Goal: Navigation & Orientation: Find specific page/section

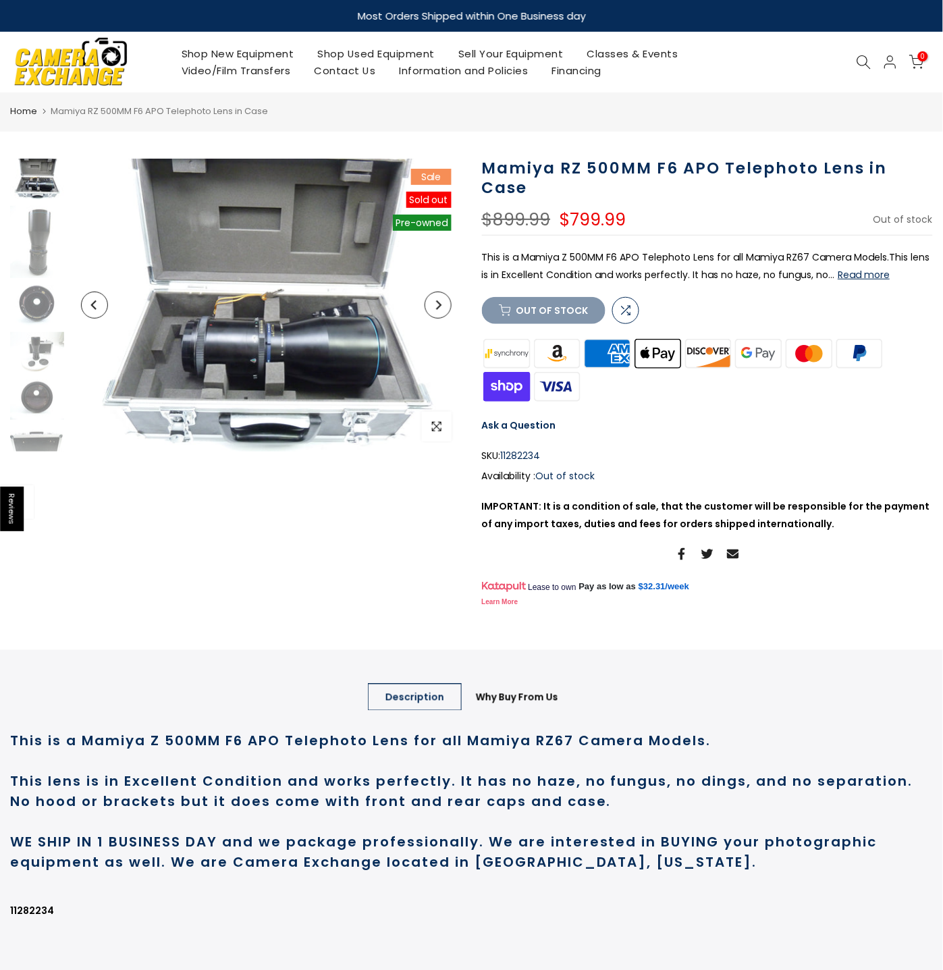
click at [343, 59] on link "Shop Used Equipment" at bounding box center [376, 53] width 141 height 17
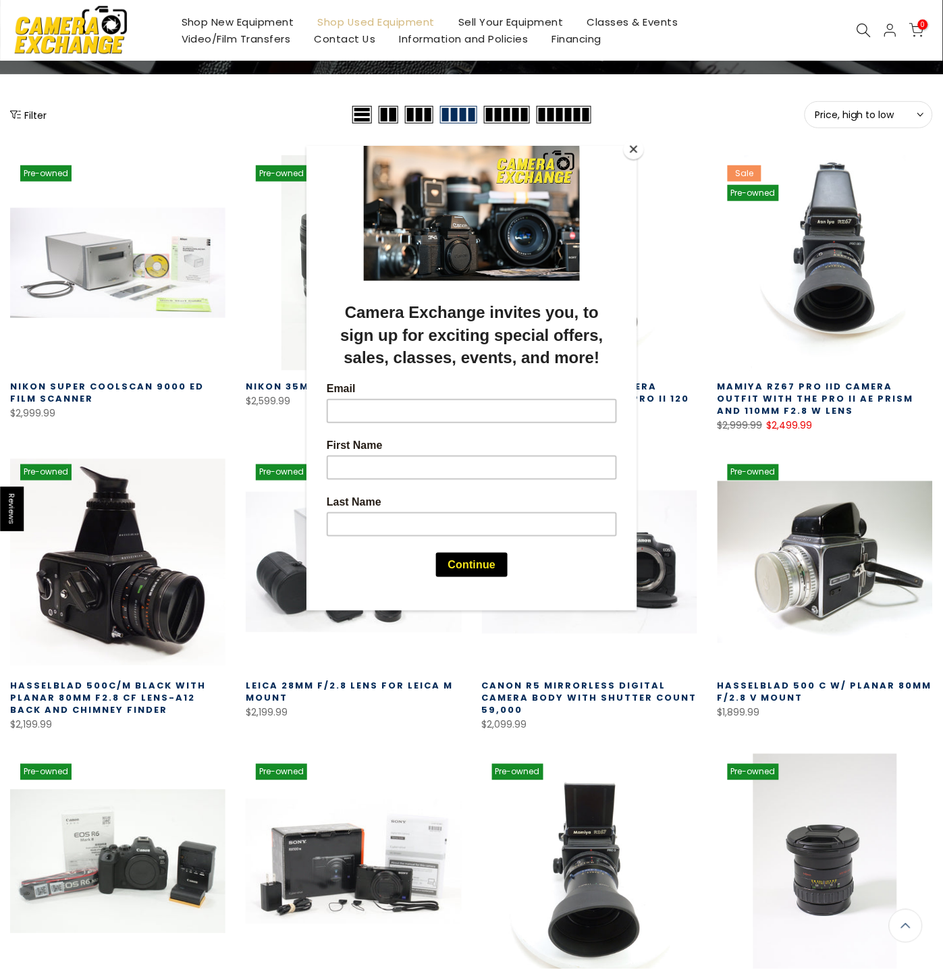
scroll to position [151, 0]
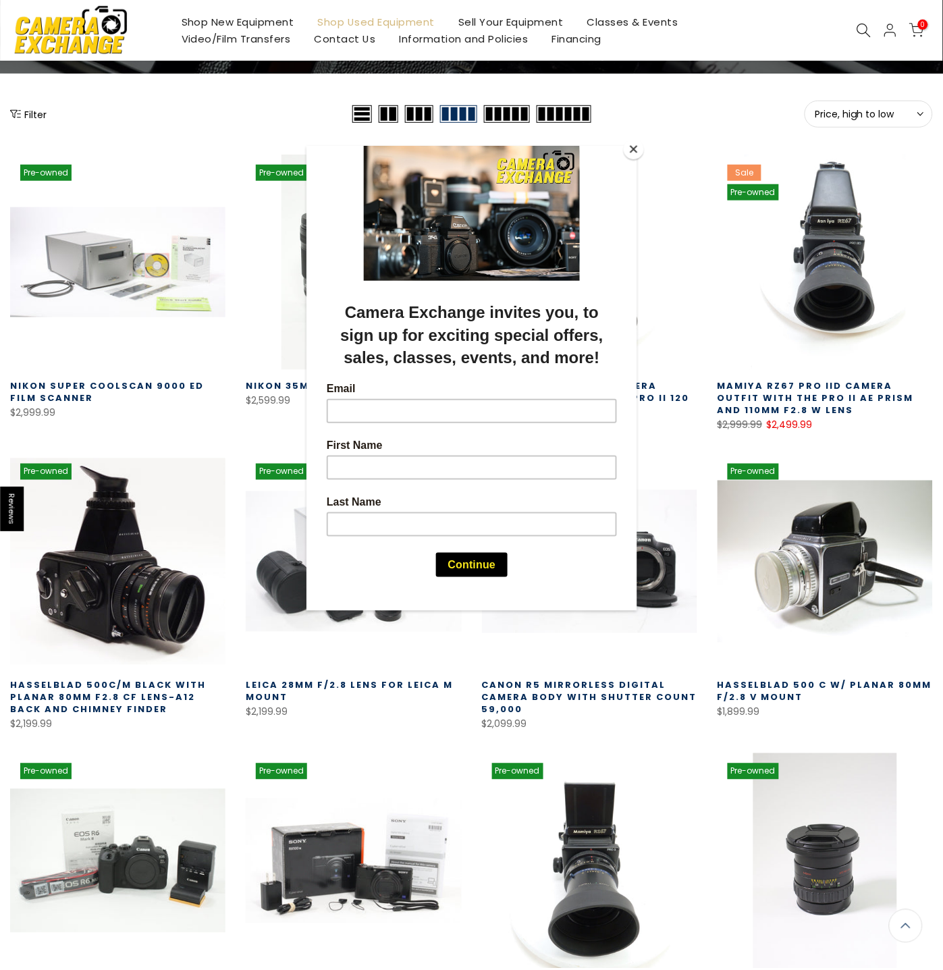
click at [632, 149] on button "Close" at bounding box center [634, 149] width 20 height 20
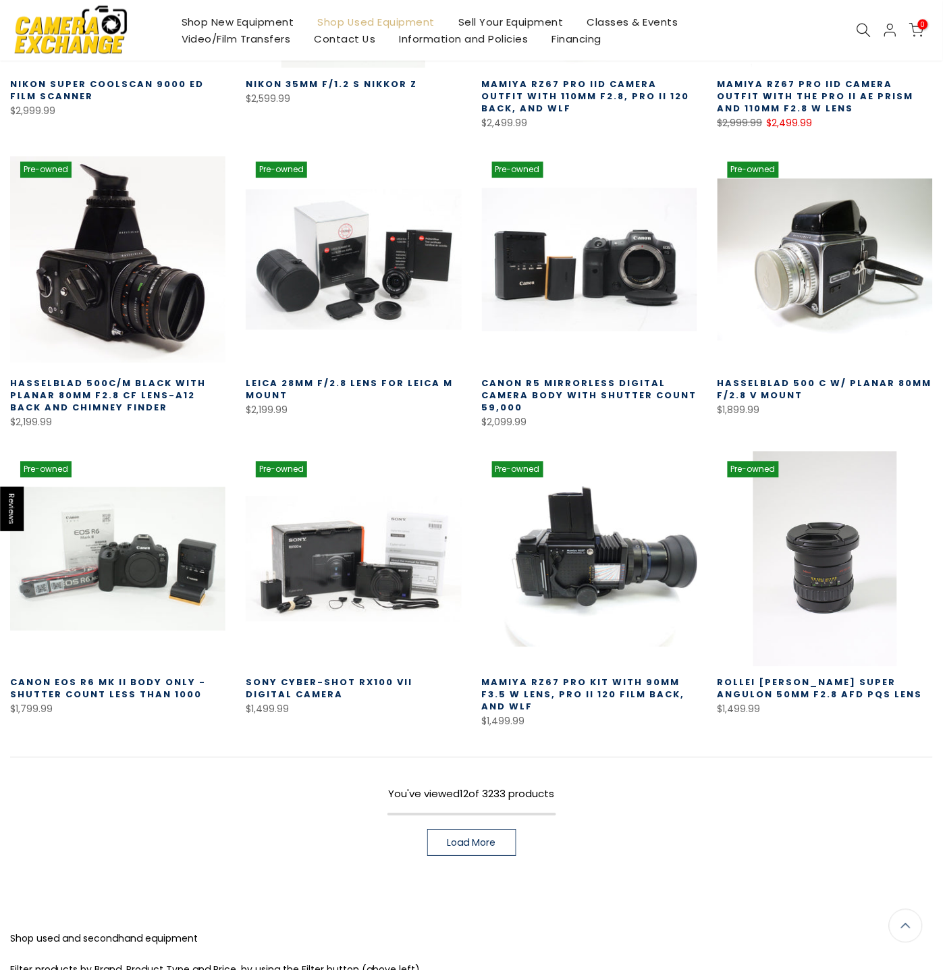
scroll to position [560, 0]
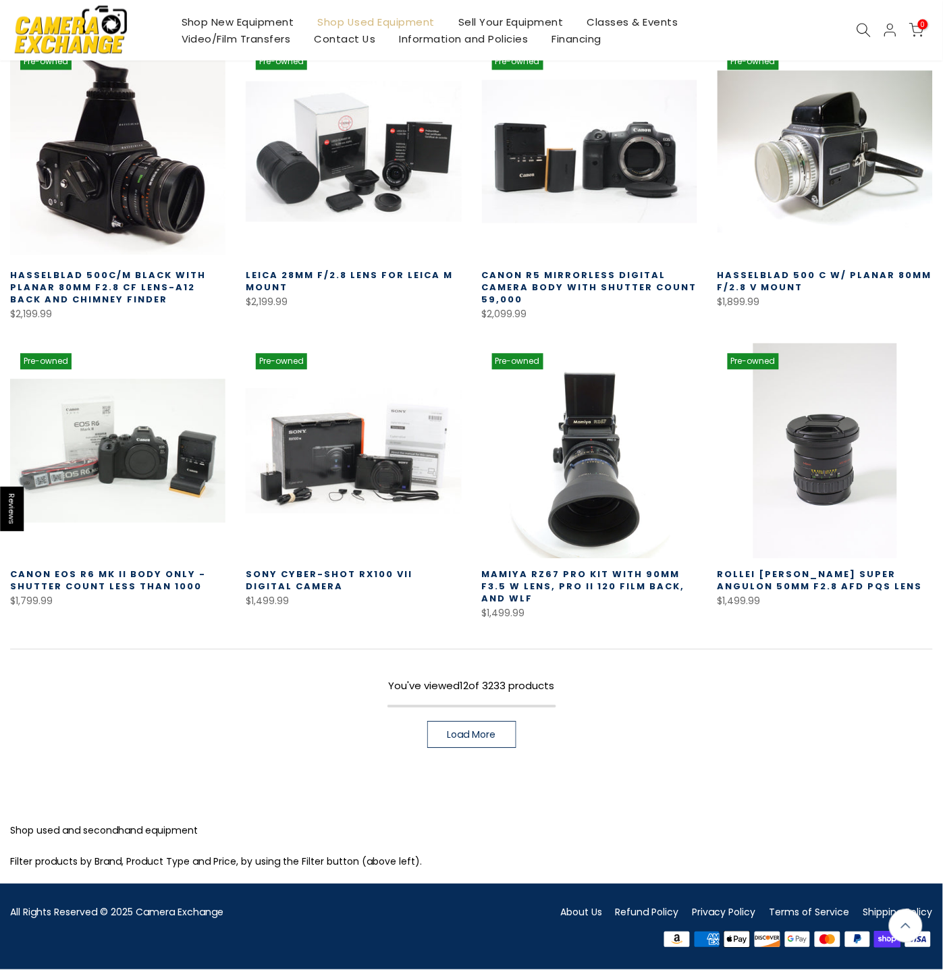
click at [484, 733] on span "Load More" at bounding box center [472, 735] width 49 height 9
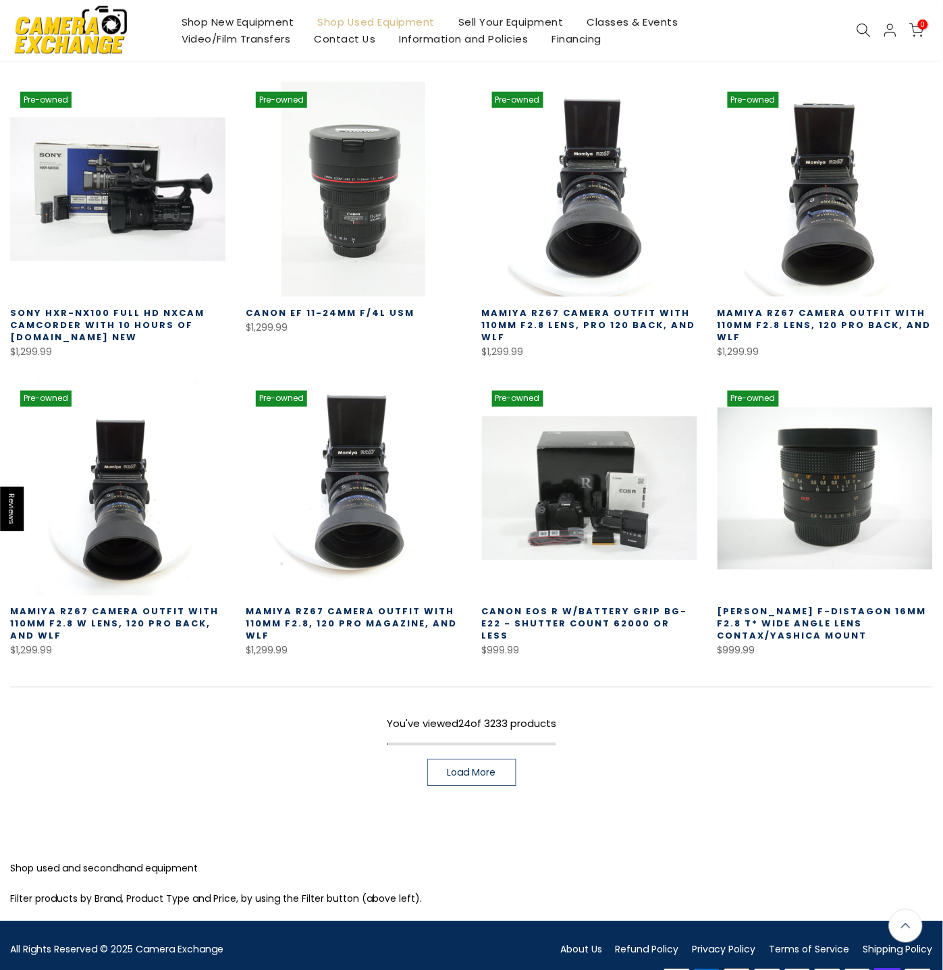
scroll to position [1459, 0]
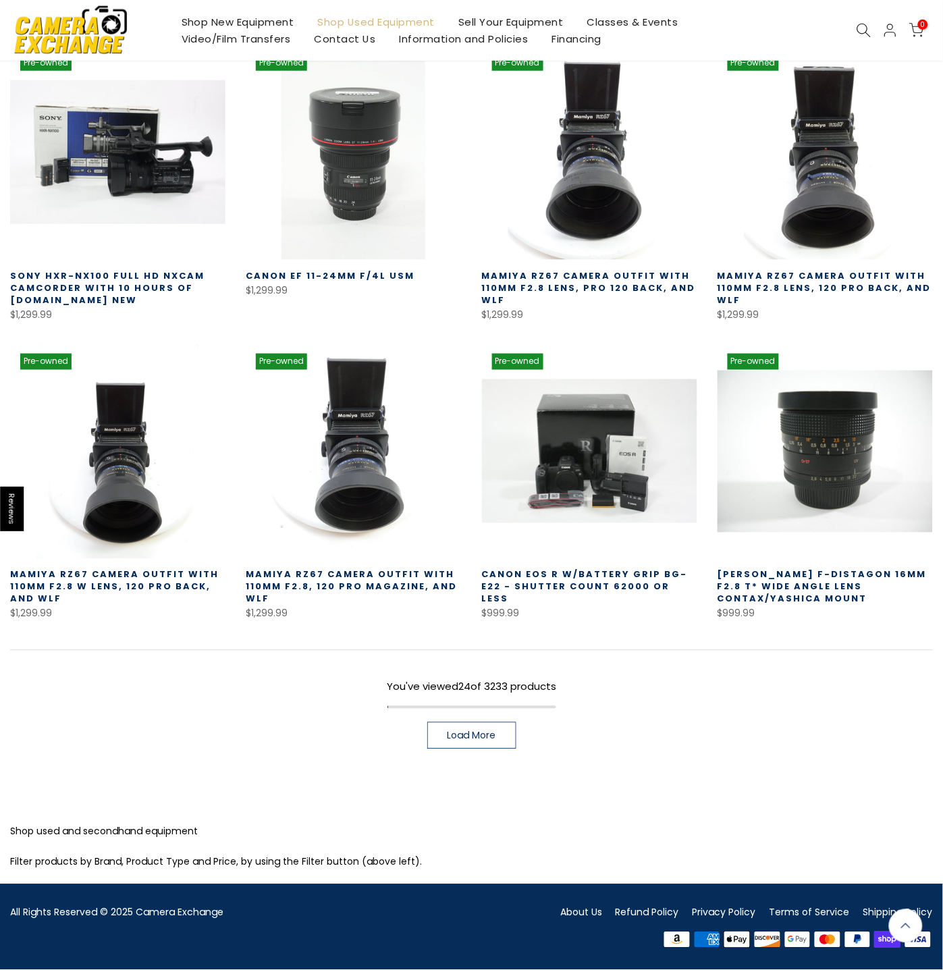
click at [475, 734] on span "Load More" at bounding box center [472, 735] width 49 height 9
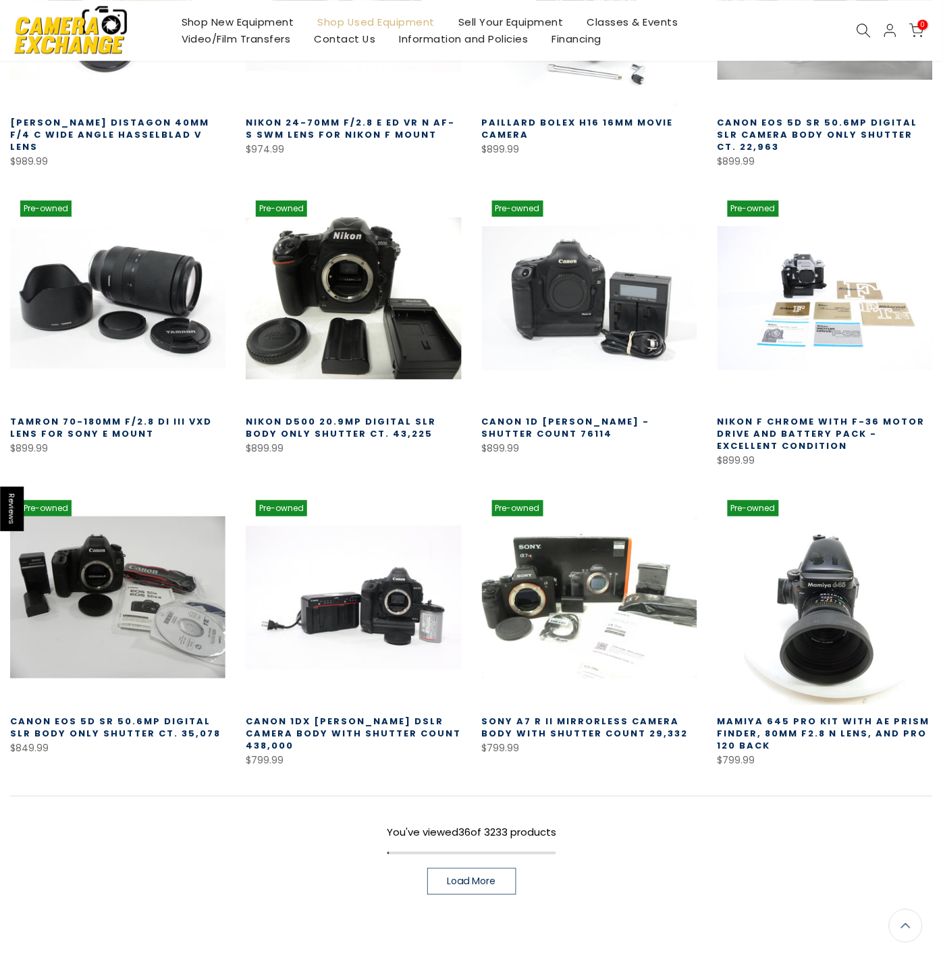
scroll to position [2209, 0]
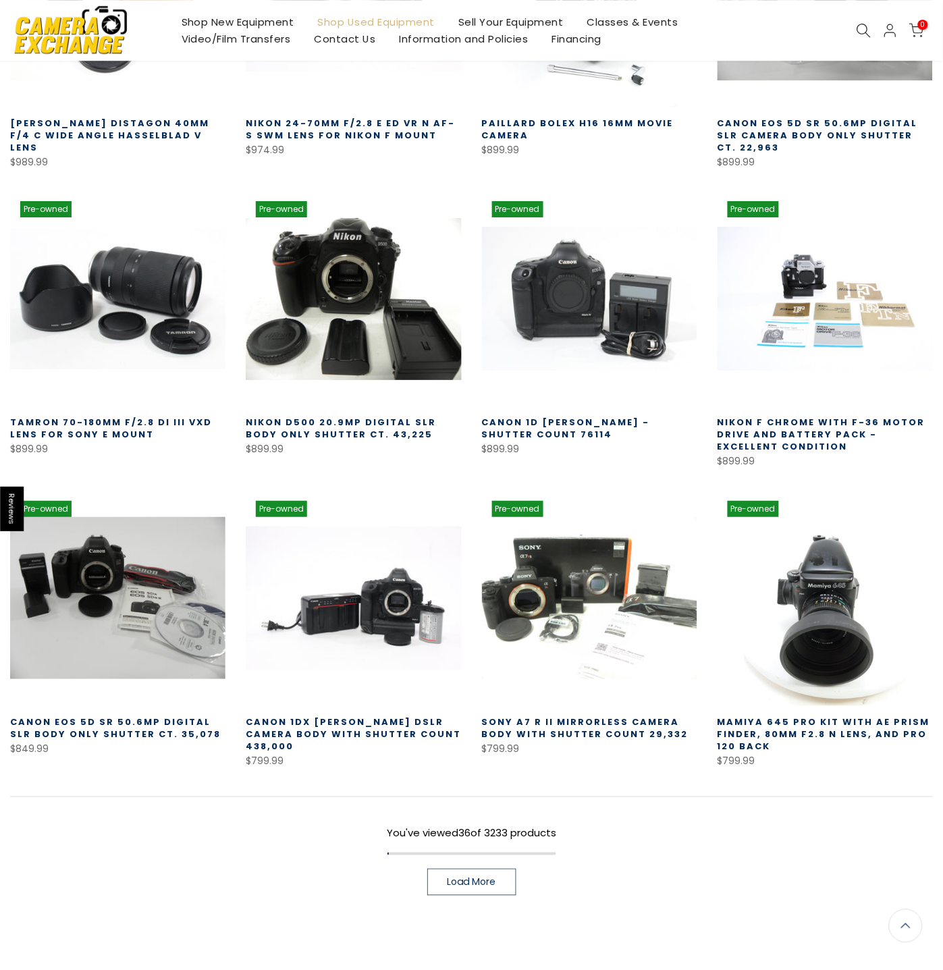
click at [495, 878] on span "Load More" at bounding box center [472, 882] width 49 height 9
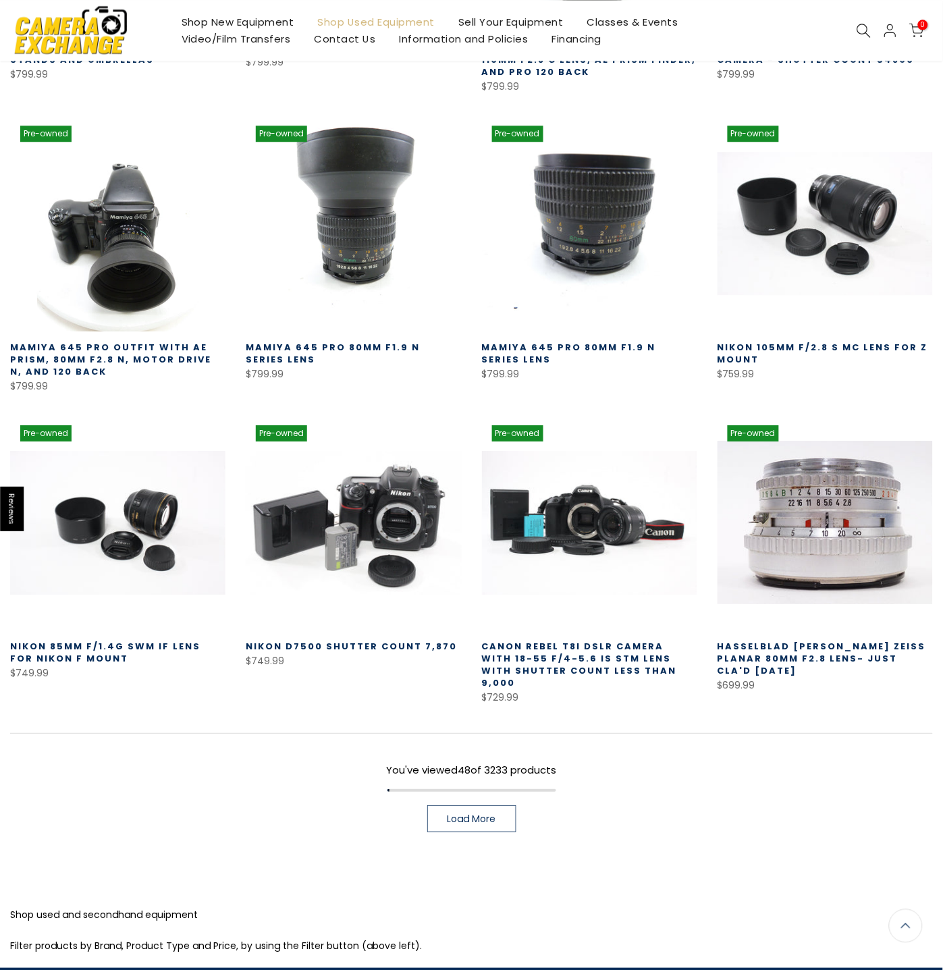
scroll to position [3185, 0]
